Goal: Transaction & Acquisition: Obtain resource

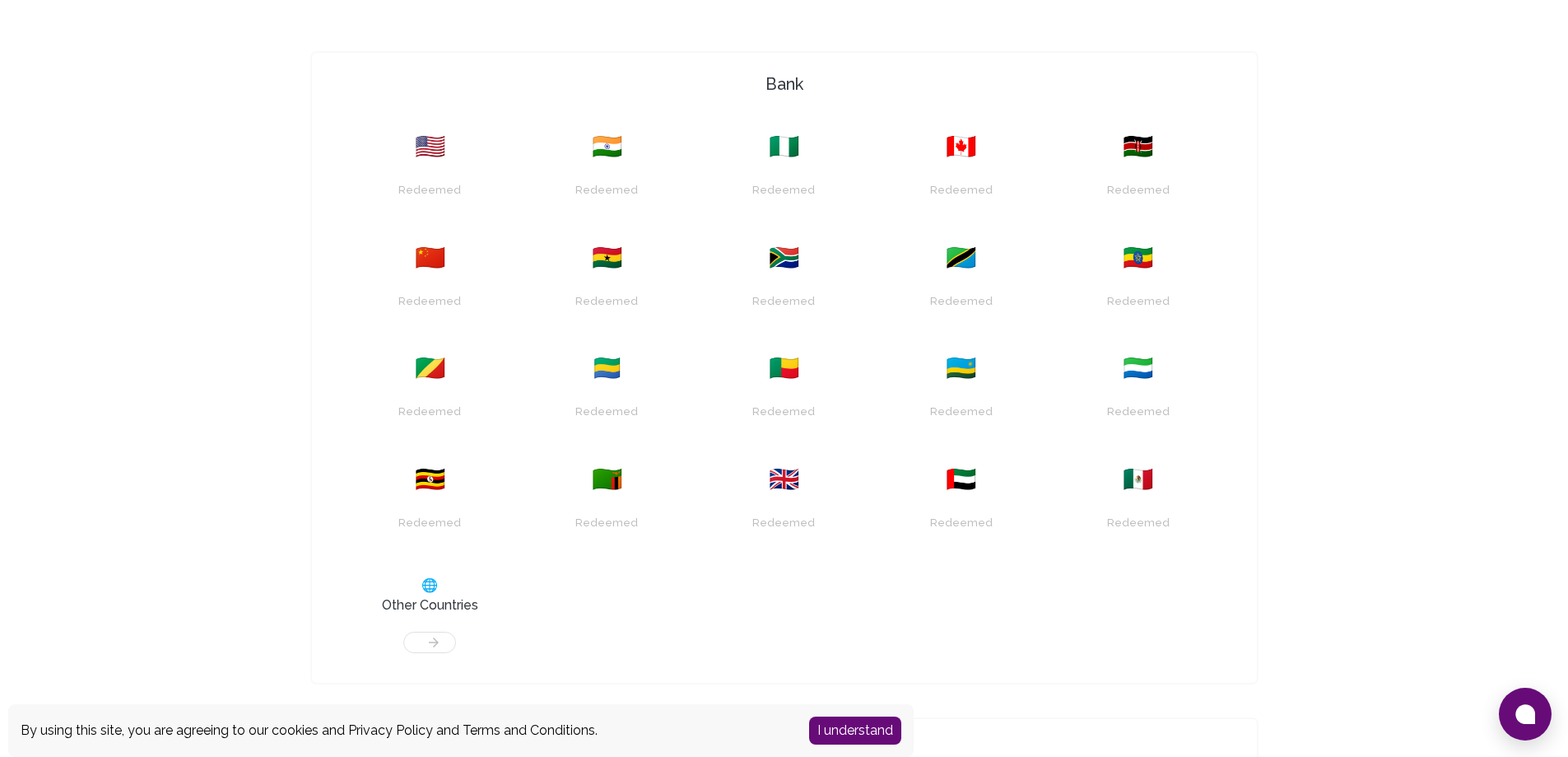
scroll to position [659, 0]
click at [874, 726] on button "I understand" at bounding box center [855, 730] width 92 height 28
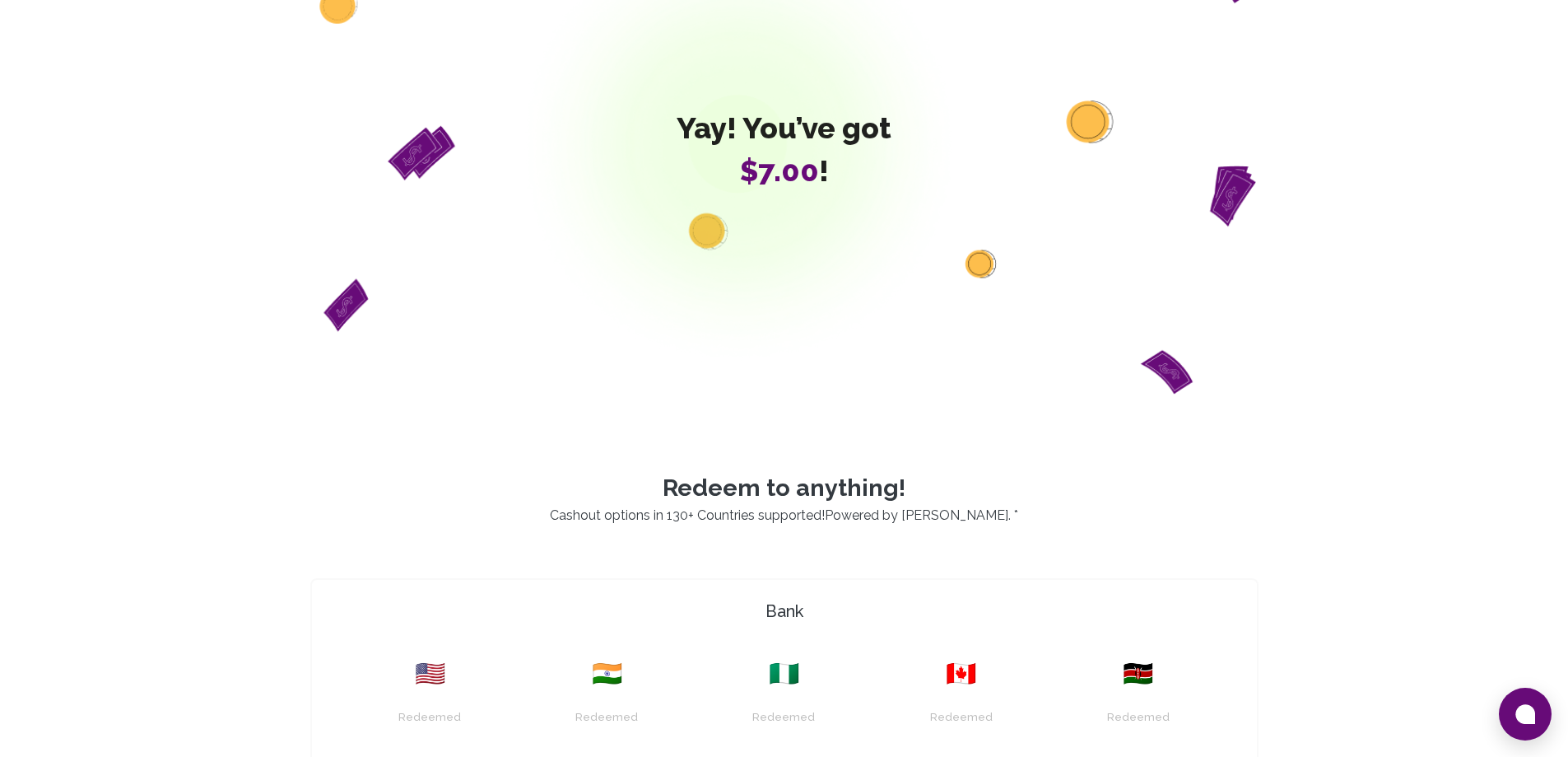
scroll to position [0, 0]
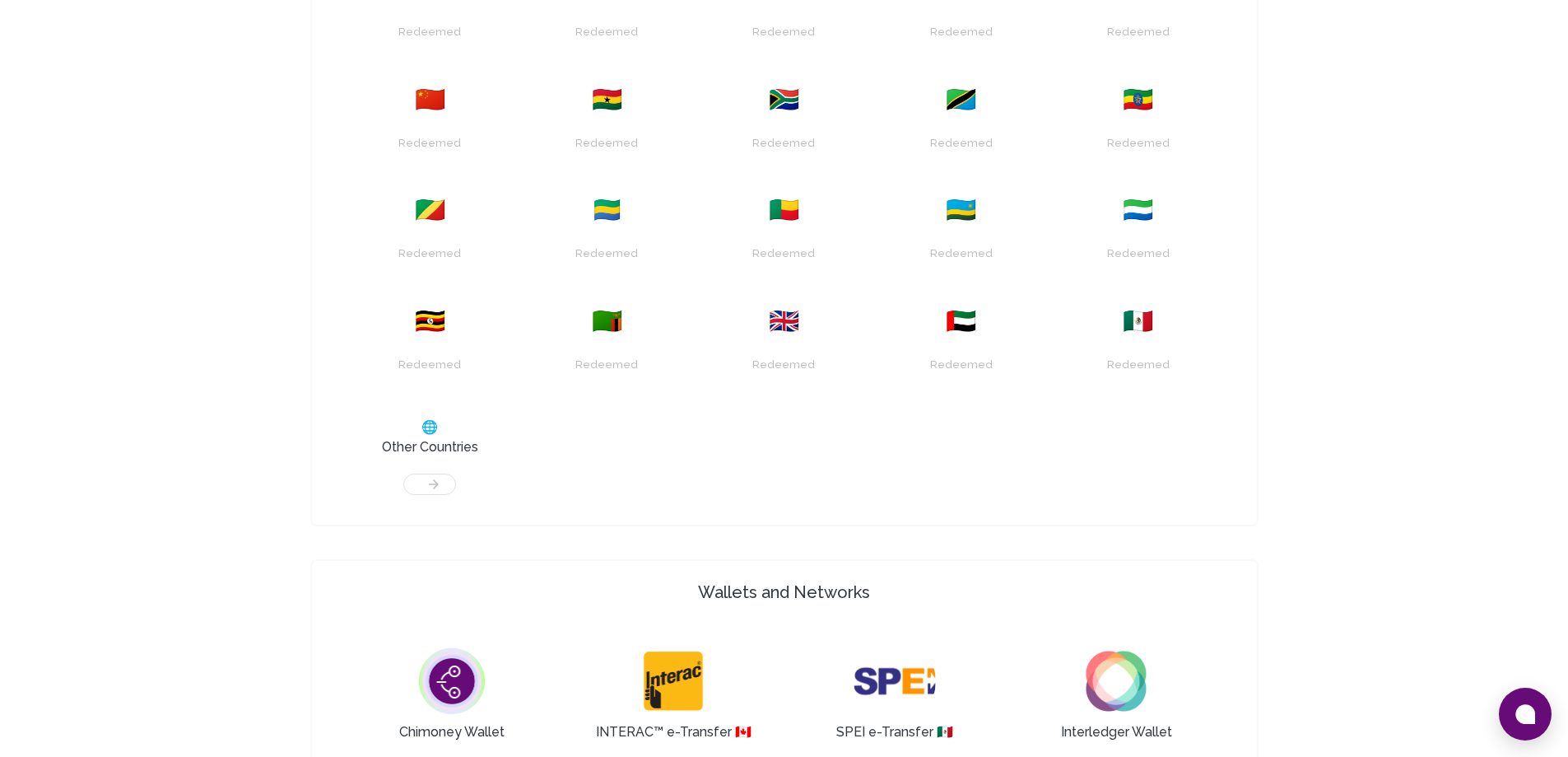
scroll to position [1153, 0]
